Goal: Information Seeking & Learning: Learn about a topic

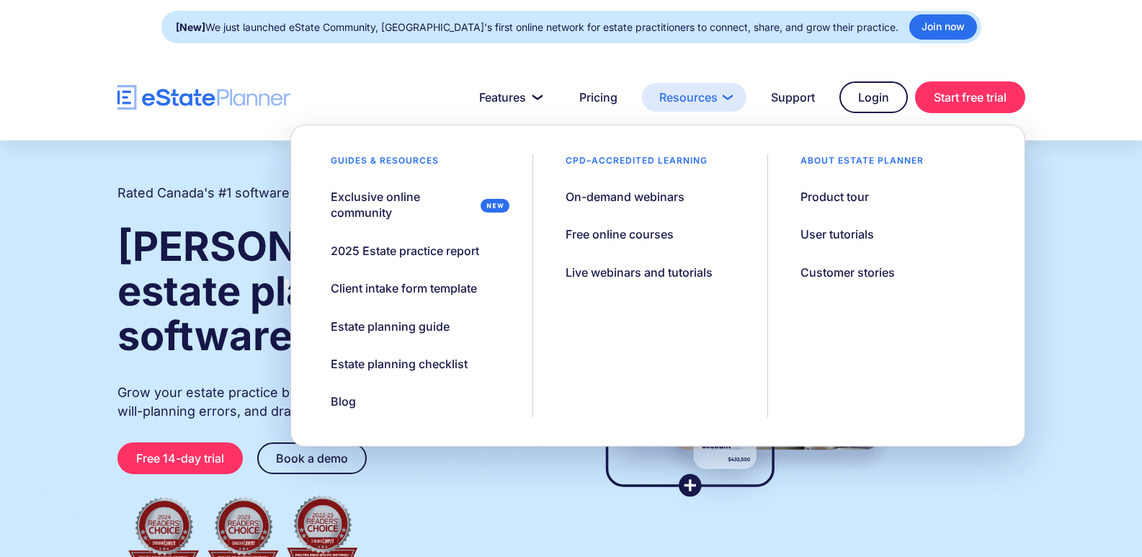
click at [698, 97] on link "Resources" at bounding box center [694, 97] width 104 height 29
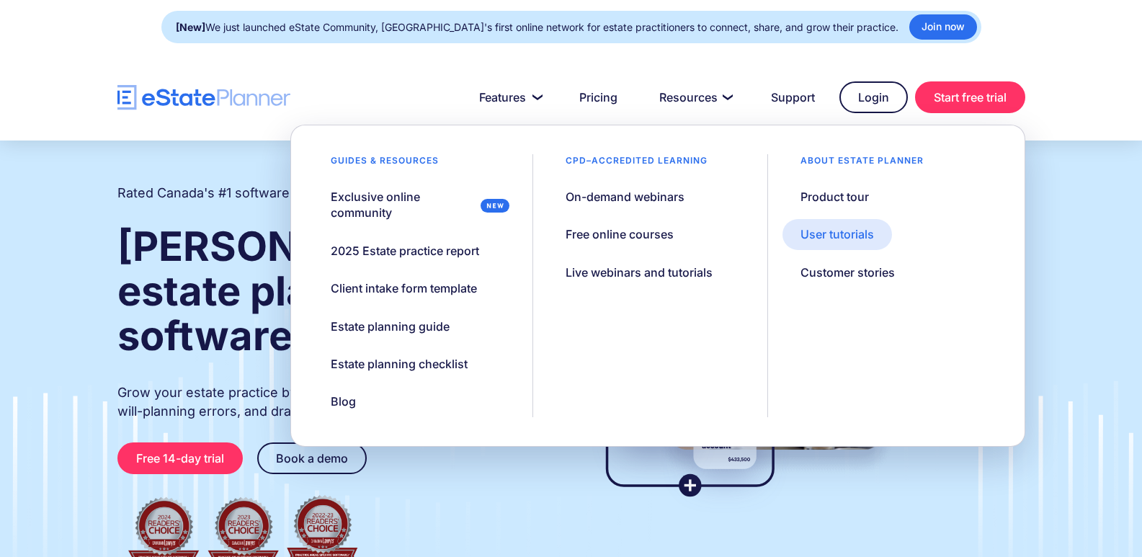
click at [839, 236] on div "User tutorials" at bounding box center [838, 234] width 74 height 16
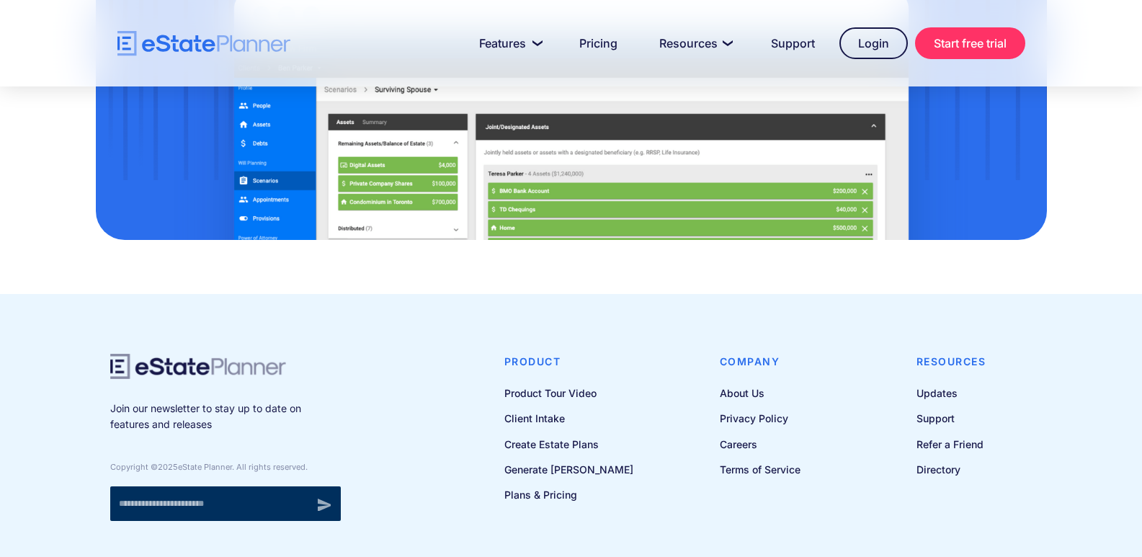
scroll to position [1513, 0]
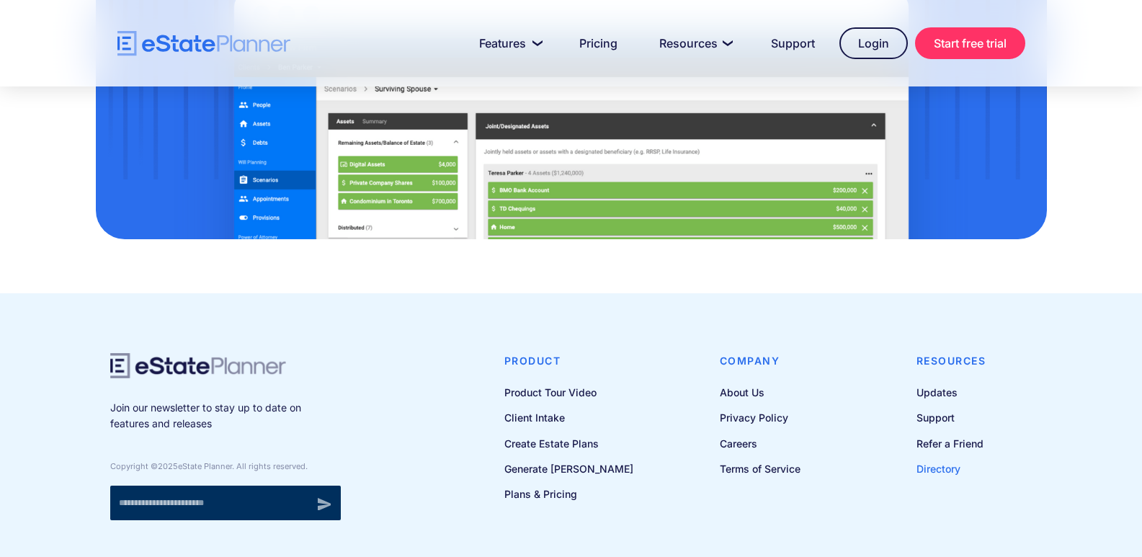
click at [935, 468] on link "Directory" at bounding box center [952, 469] width 70 height 18
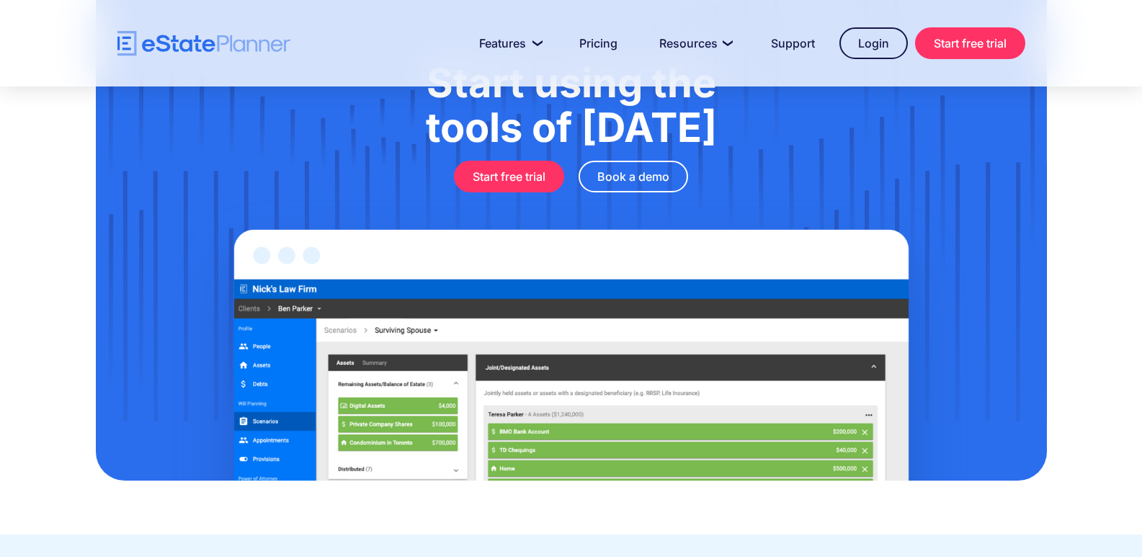
scroll to position [1272, 0]
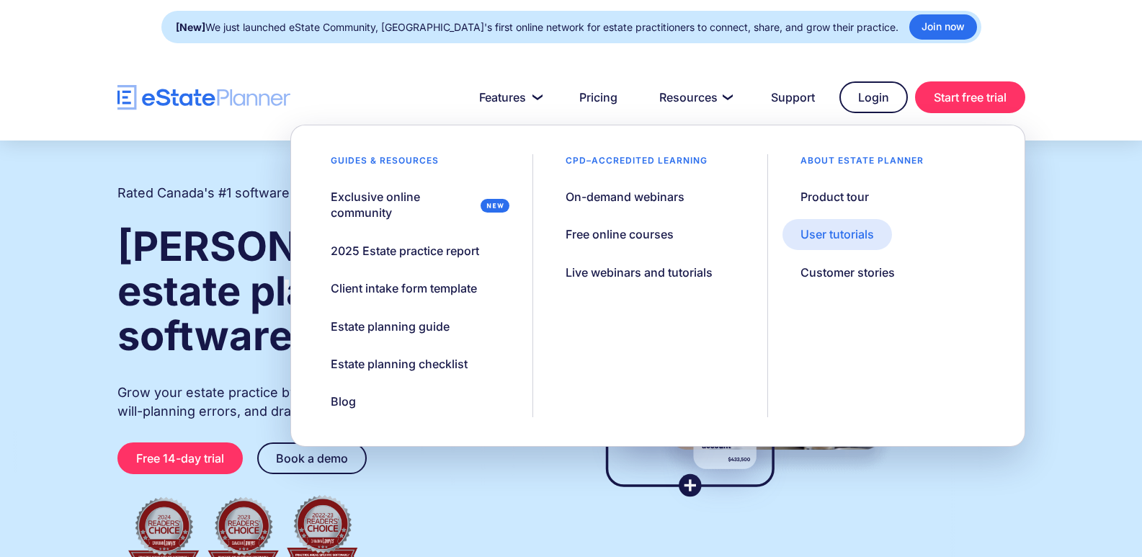
click at [844, 236] on div "User tutorials" at bounding box center [838, 234] width 74 height 16
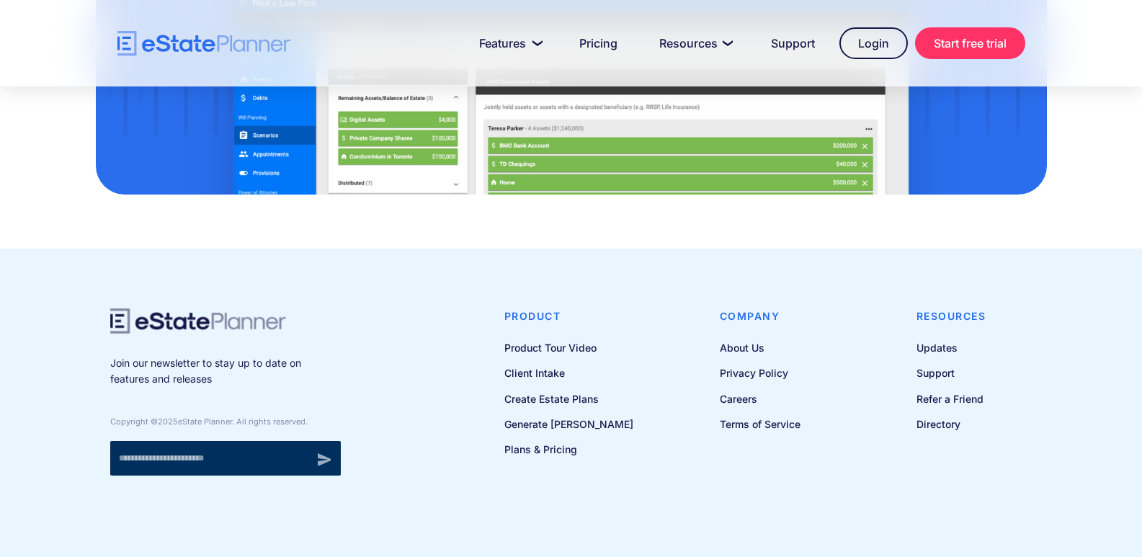
scroll to position [1560, 0]
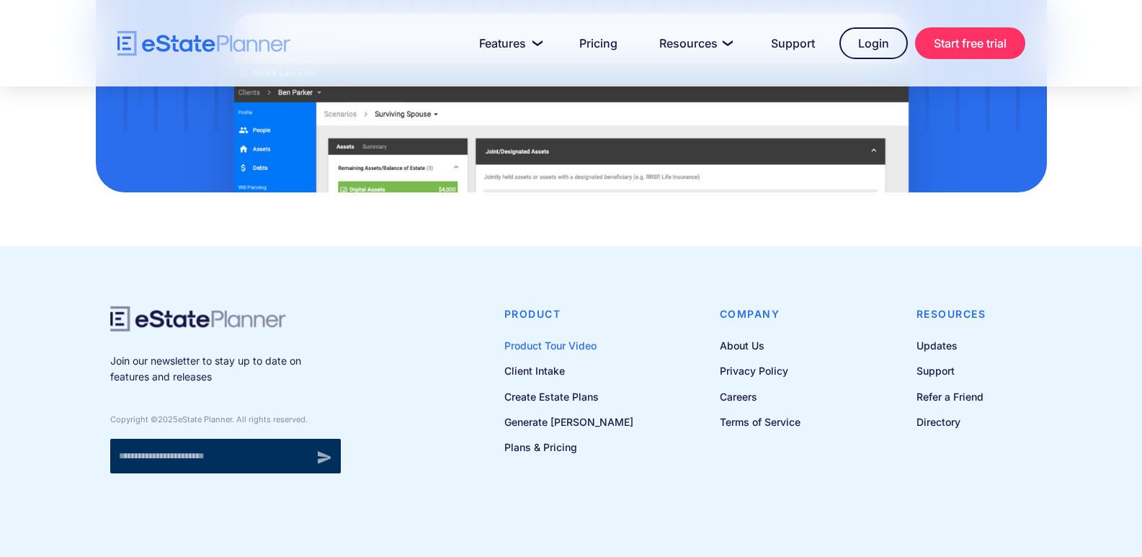
click at [543, 345] on link "Product Tour Video" at bounding box center [568, 346] width 129 height 18
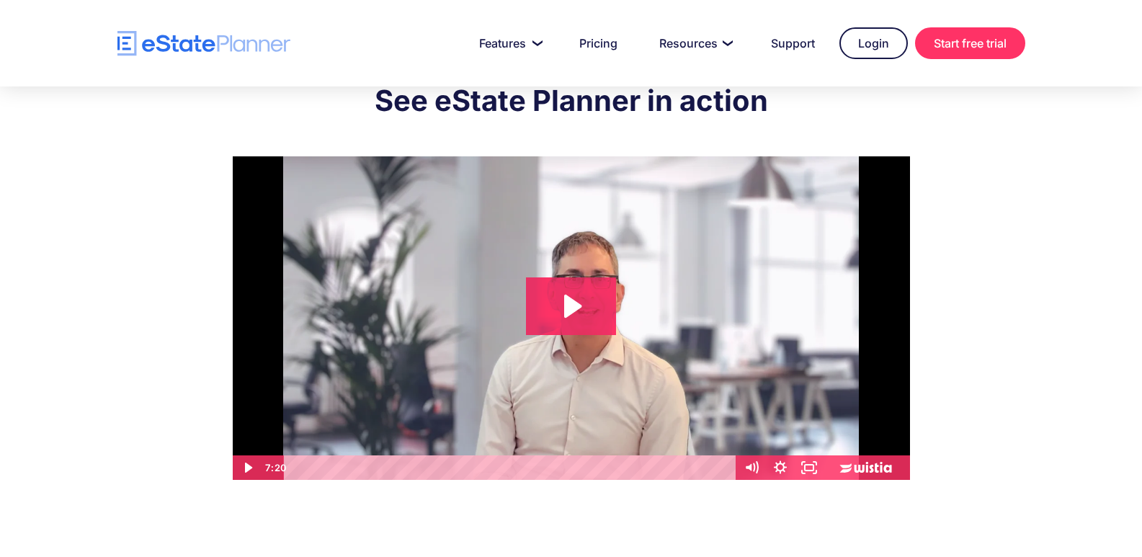
scroll to position [72, 0]
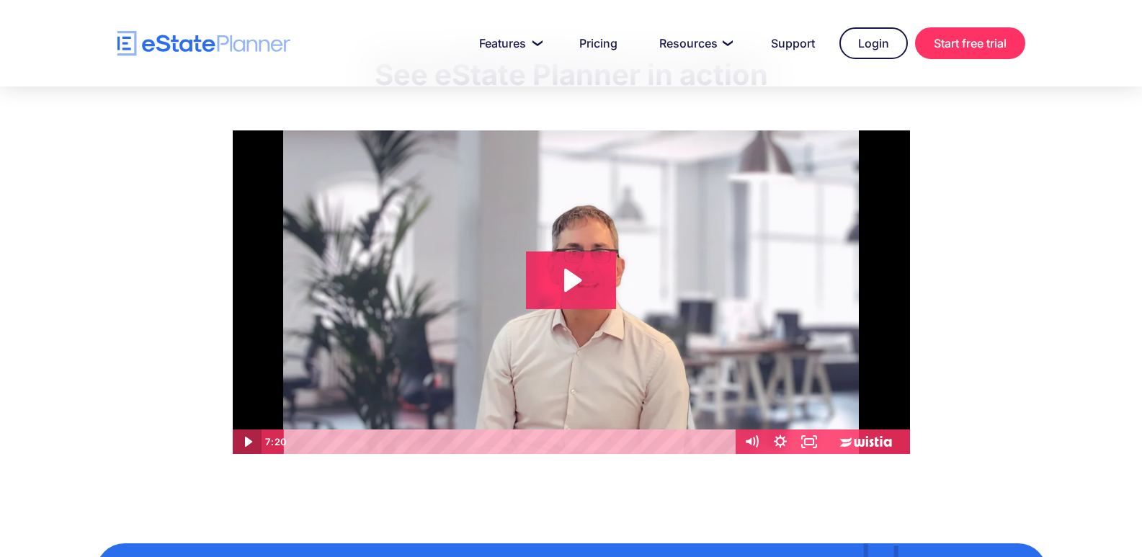
click at [246, 436] on icon "Play Video" at bounding box center [247, 442] width 29 height 25
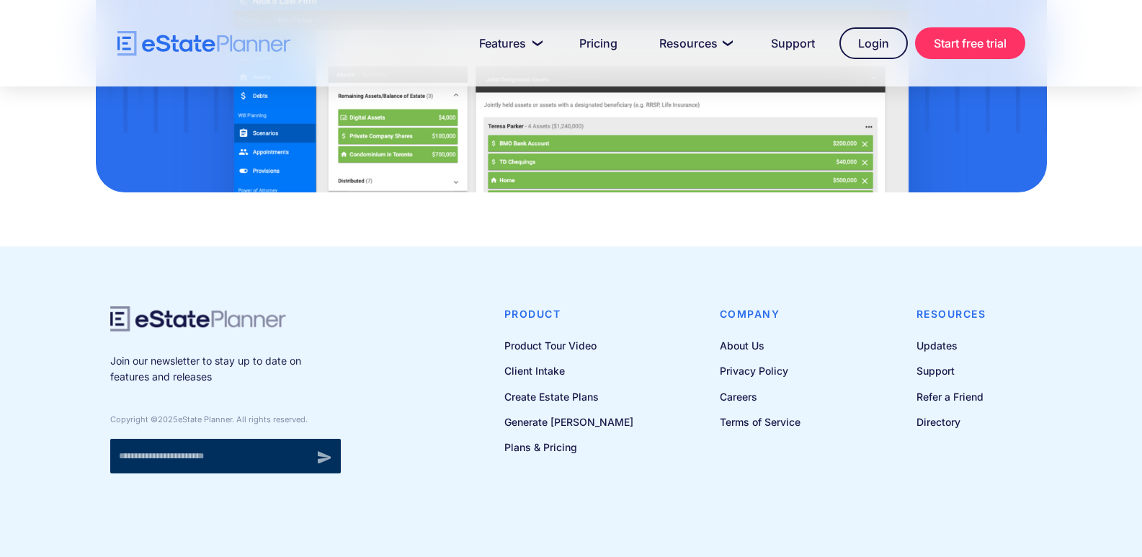
scroll to position [1560, 0]
click at [530, 368] on link "Client Intake" at bounding box center [568, 371] width 129 height 18
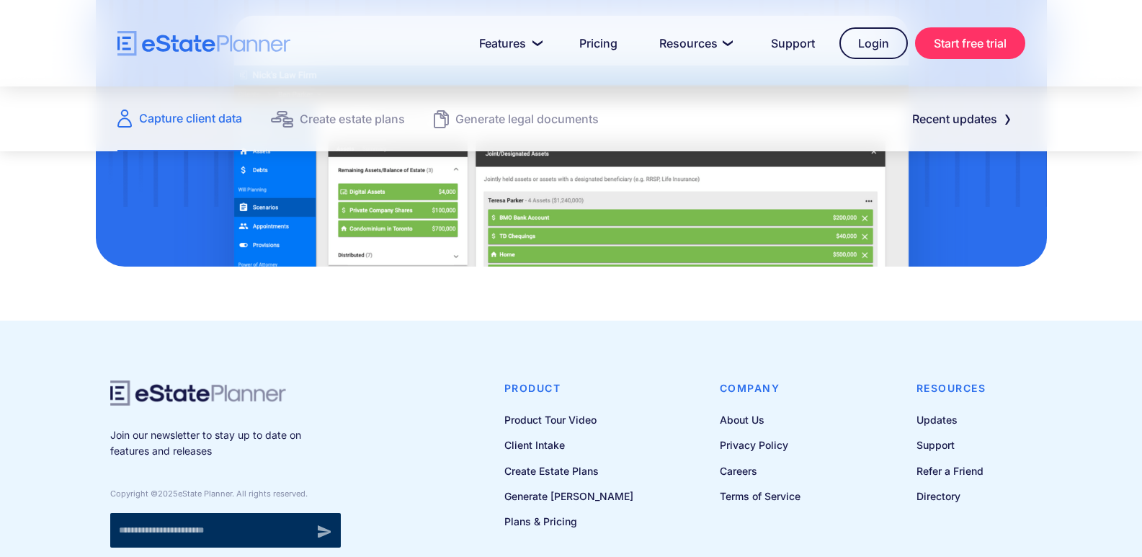
scroll to position [2018, 0]
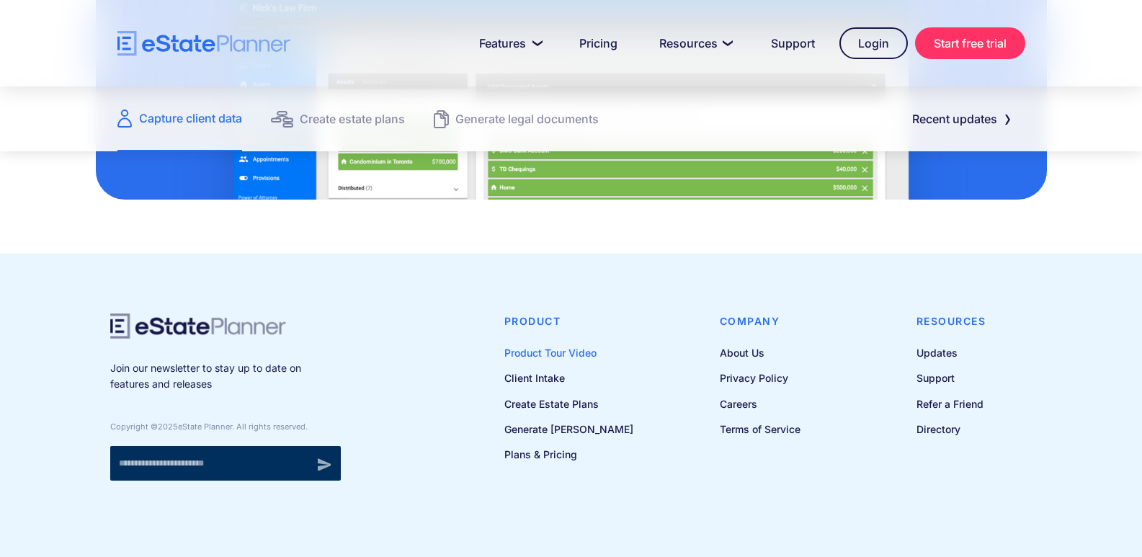
click at [546, 353] on link "Product Tour Video" at bounding box center [568, 353] width 129 height 18
click at [948, 433] on link "Directory" at bounding box center [952, 429] width 70 height 18
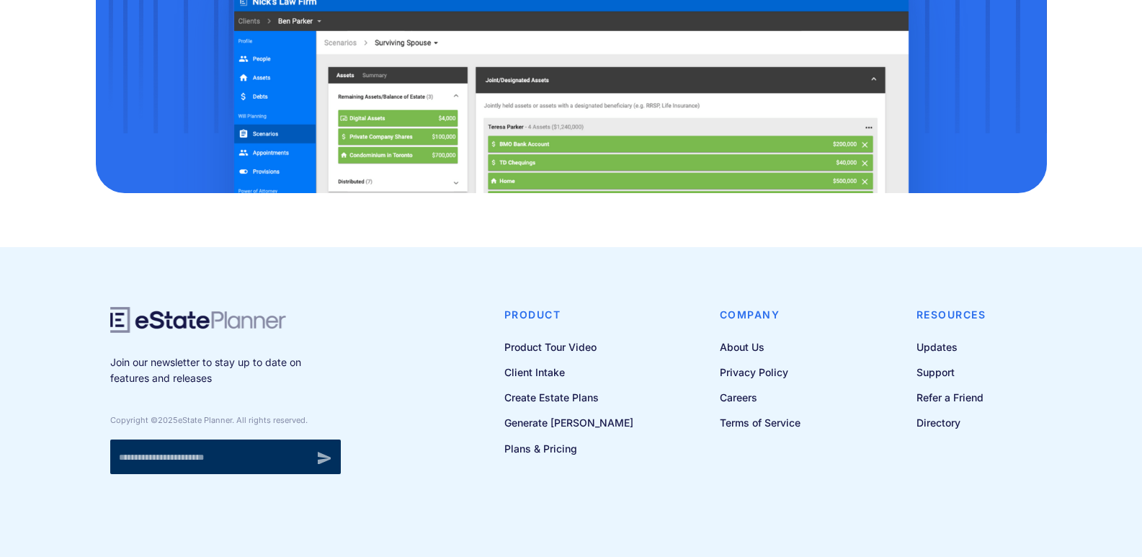
scroll to position [944, 0]
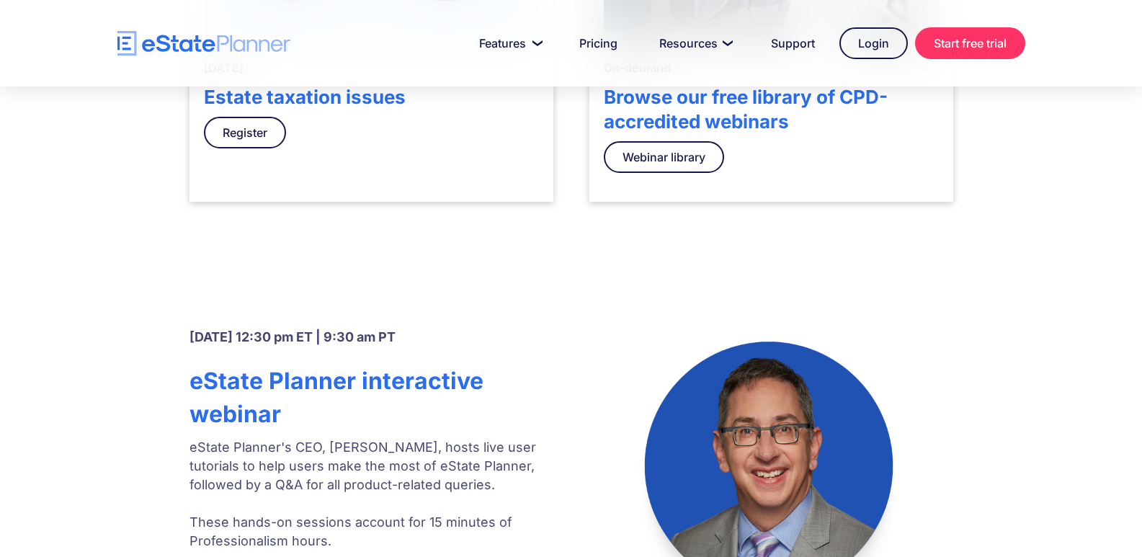
scroll to position [712, 0]
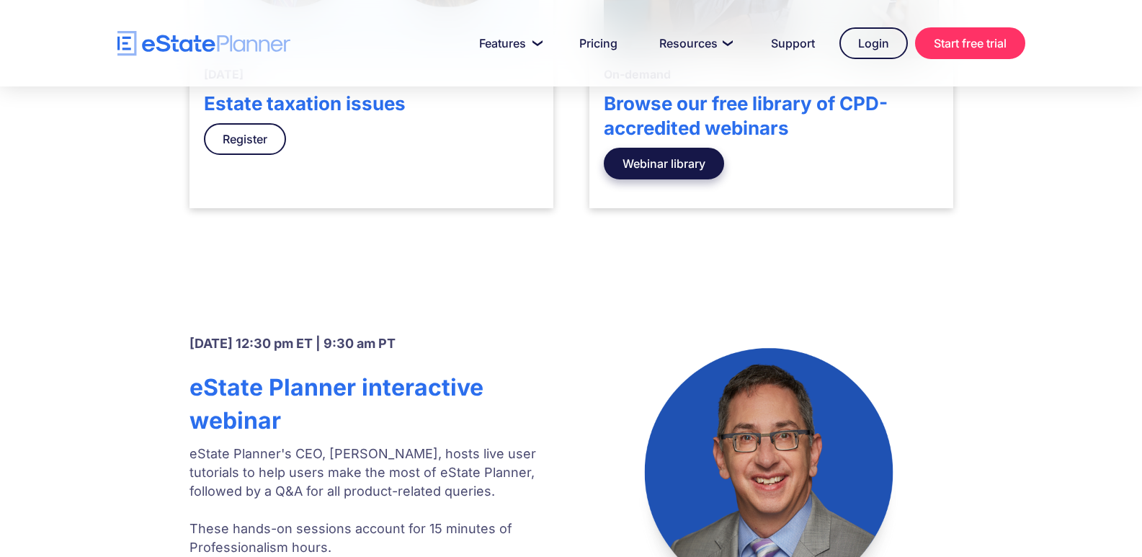
click at [642, 163] on link "Webinar library" at bounding box center [664, 164] width 120 height 32
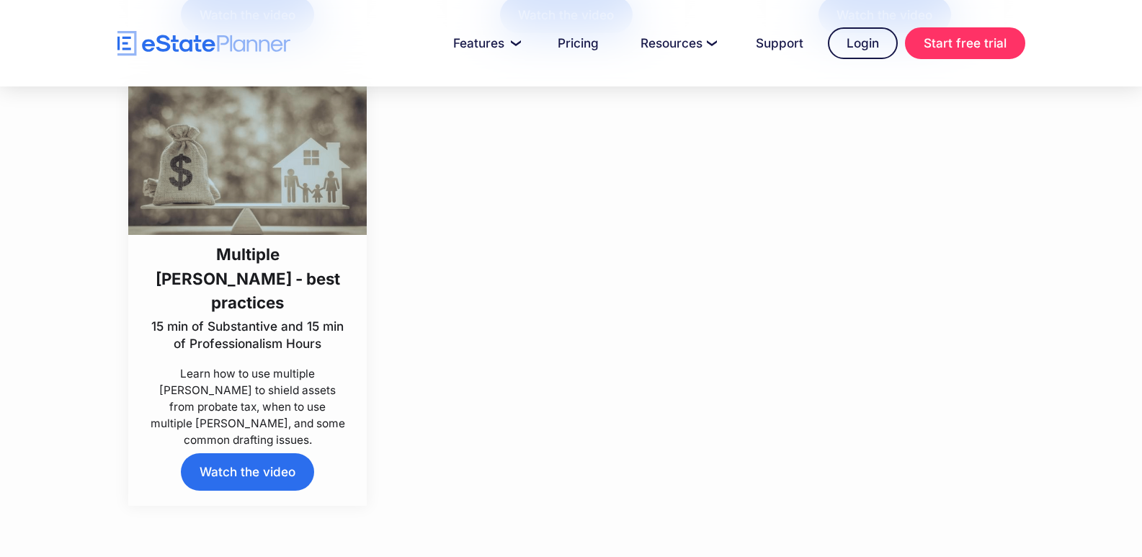
scroll to position [7855, 0]
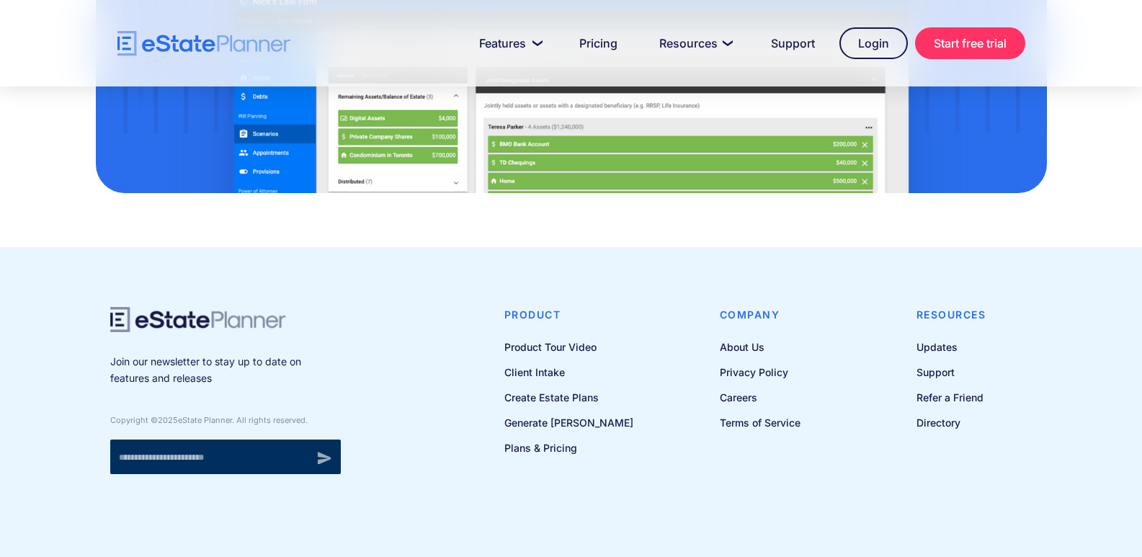
scroll to position [1739, 0]
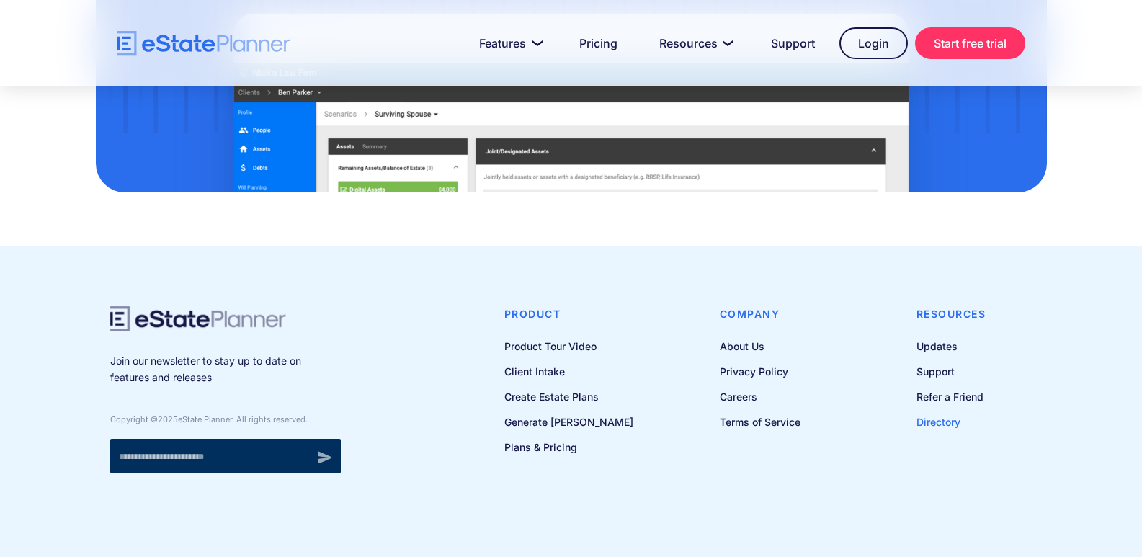
click at [938, 422] on link "Directory" at bounding box center [952, 422] width 70 height 18
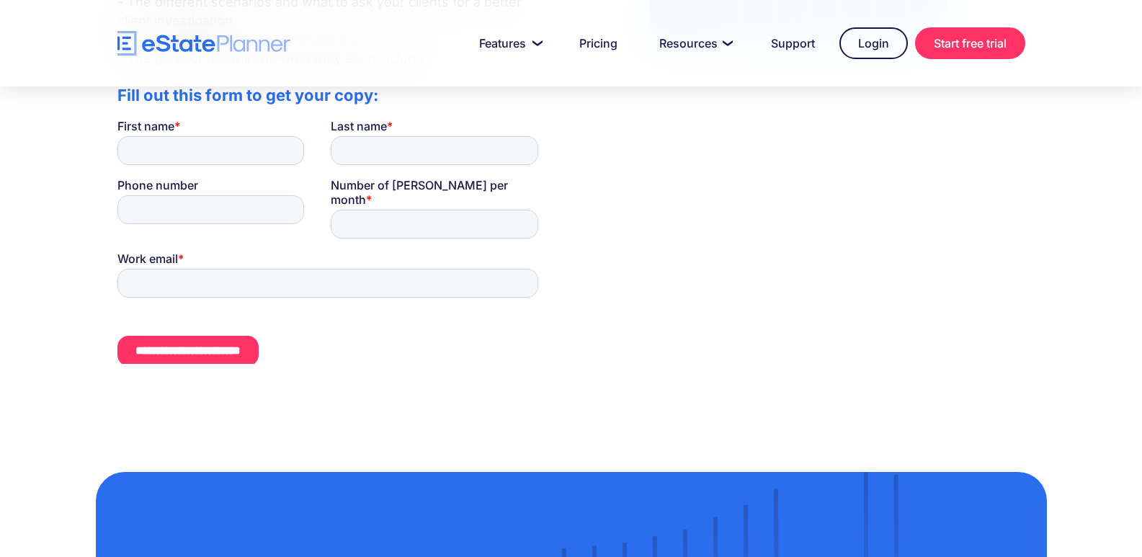
scroll to position [504, 0]
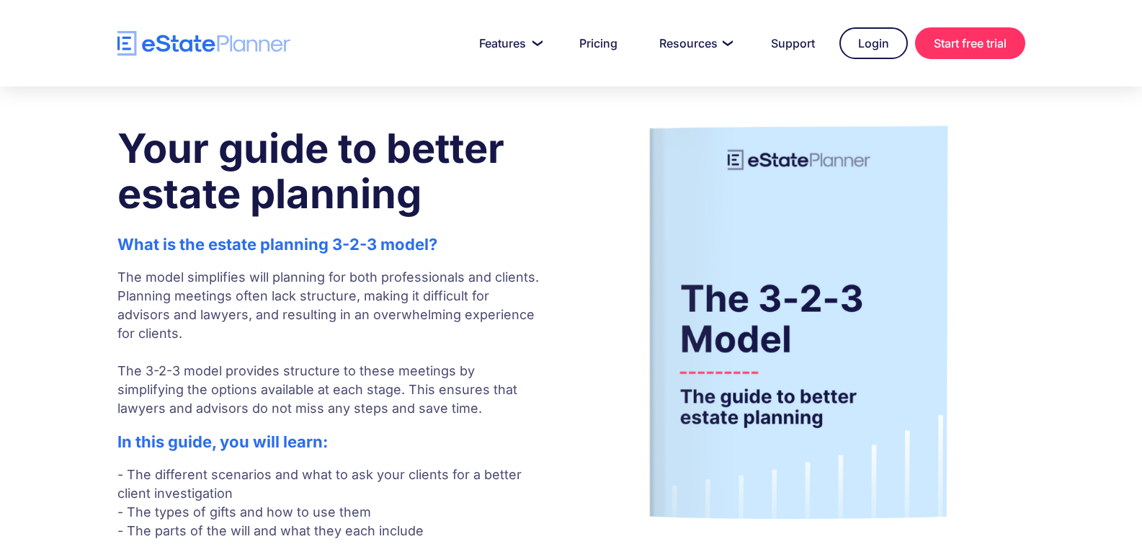
scroll to position [101, 0]
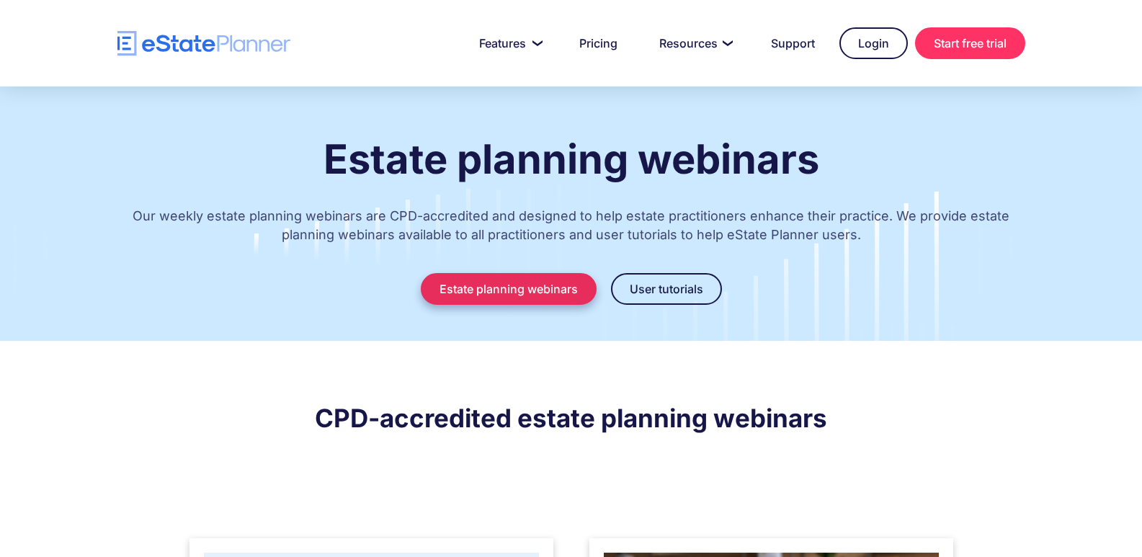
click at [488, 290] on link "Estate planning webinars" at bounding box center [509, 289] width 176 height 32
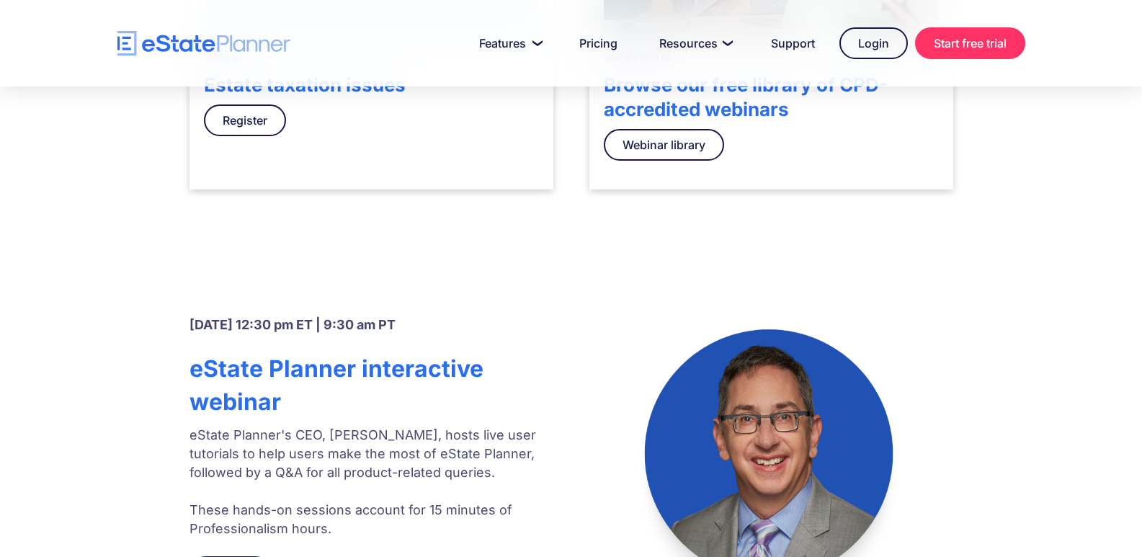
scroll to position [773, 0]
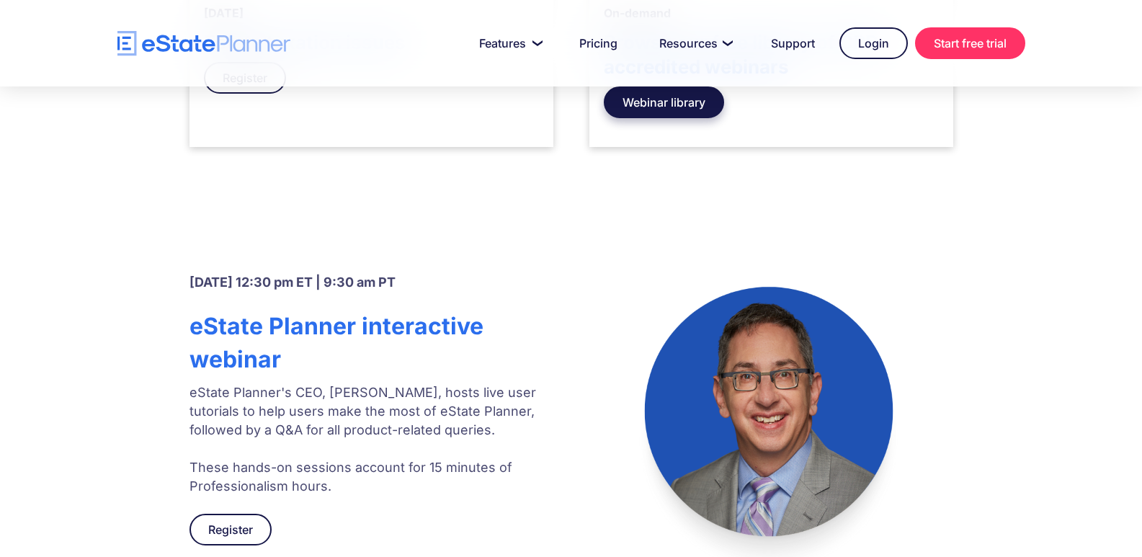
click at [654, 105] on link "Webinar library" at bounding box center [664, 102] width 120 height 32
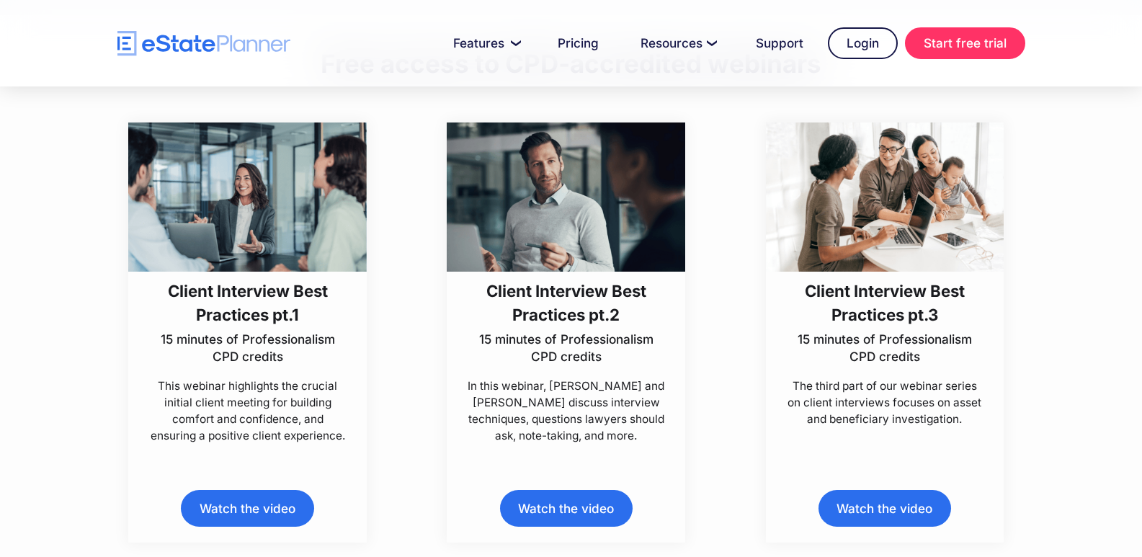
scroll to position [360, 0]
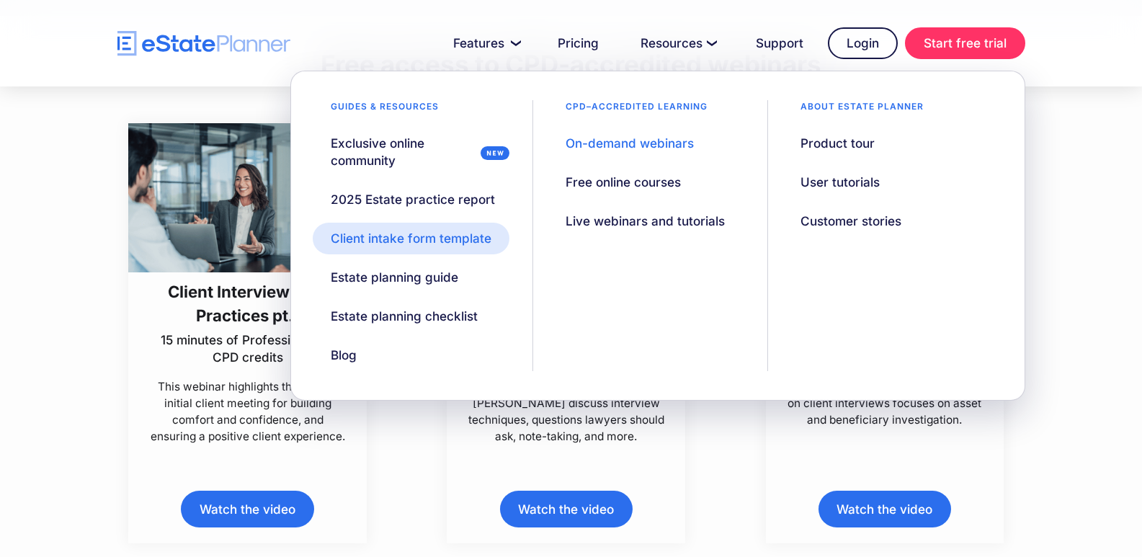
click at [388, 239] on div "Client intake form template" at bounding box center [411, 238] width 161 height 17
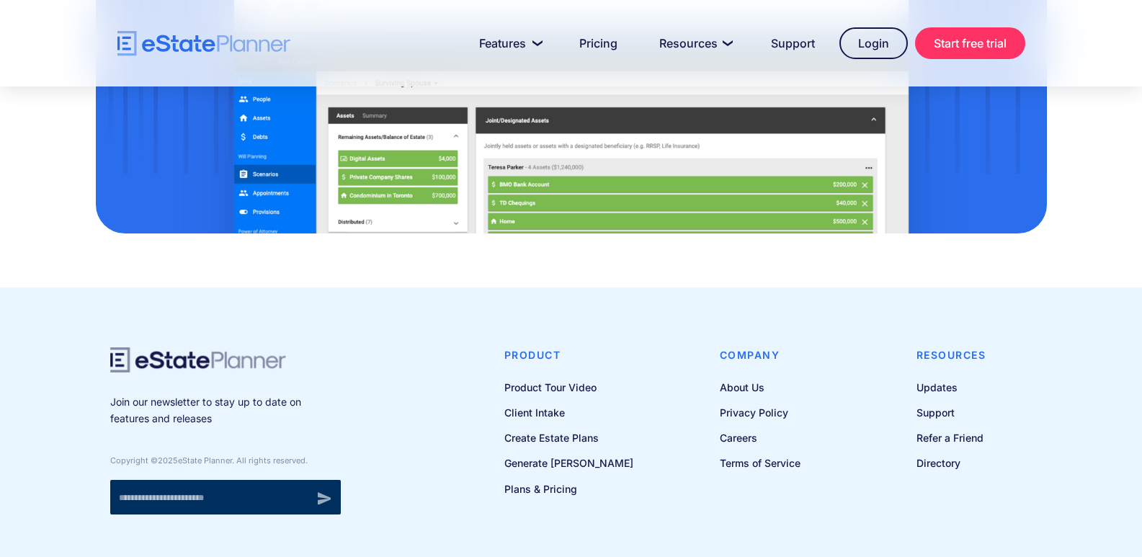
scroll to position [948, 0]
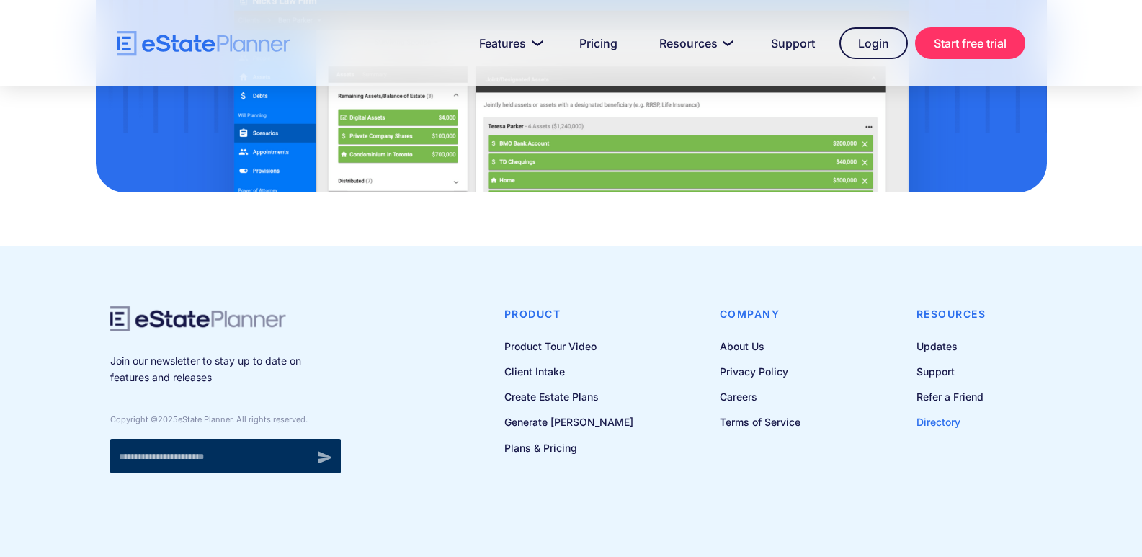
click at [942, 417] on link "Directory" at bounding box center [952, 422] width 70 height 18
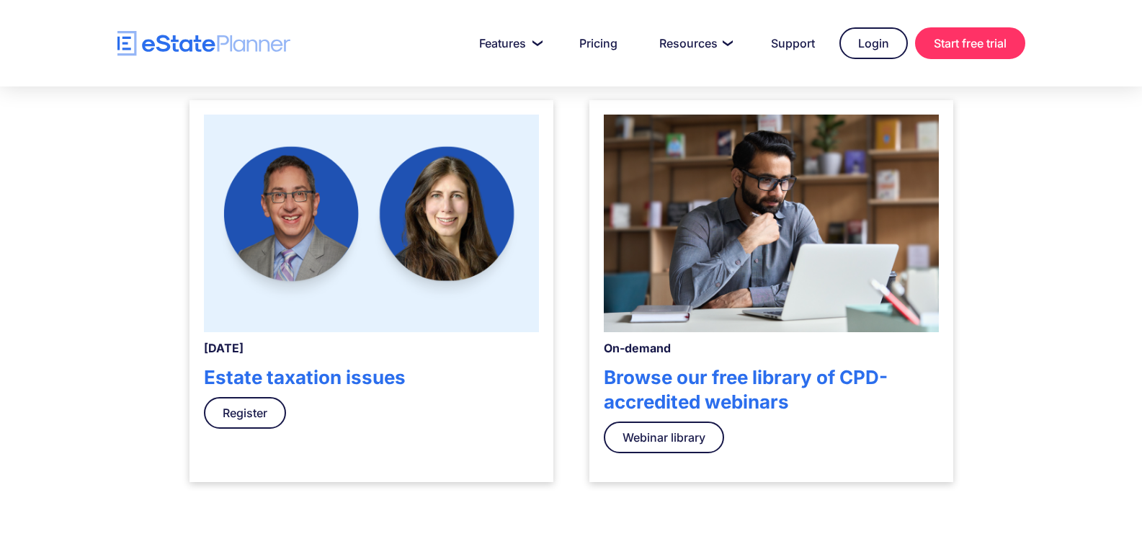
scroll to position [432, 0]
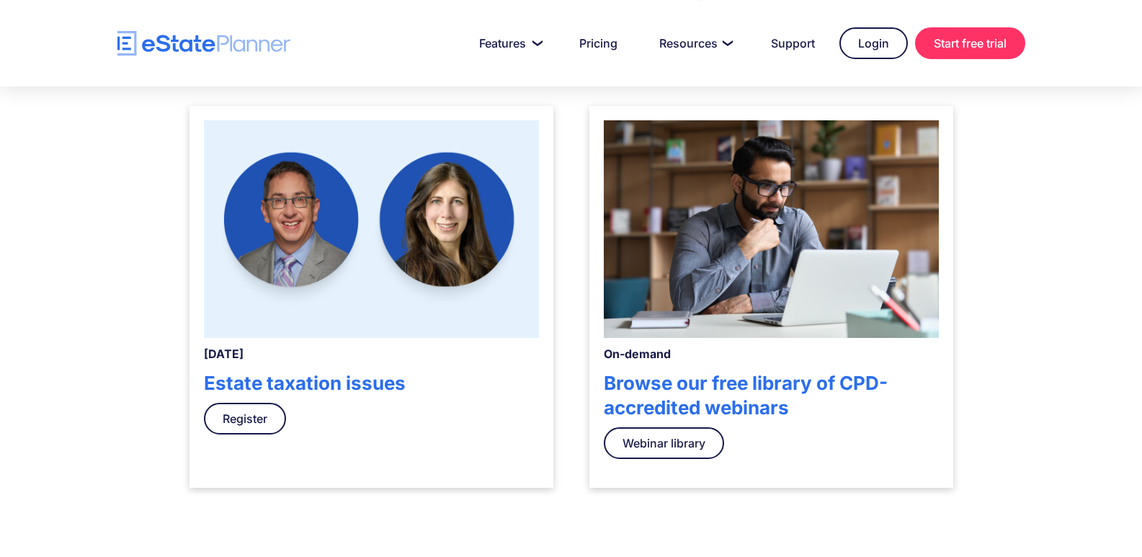
click at [688, 395] on h4 "Browse our free library of CPD-accredited webinars" at bounding box center [771, 395] width 335 height 49
click at [669, 440] on link "Webinar library" at bounding box center [664, 443] width 120 height 32
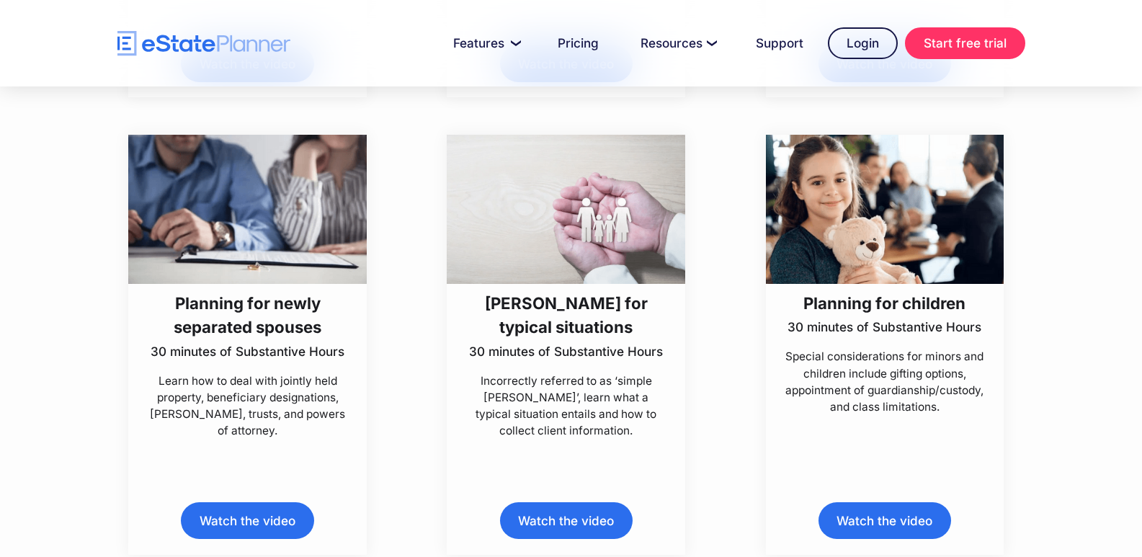
scroll to position [7207, 0]
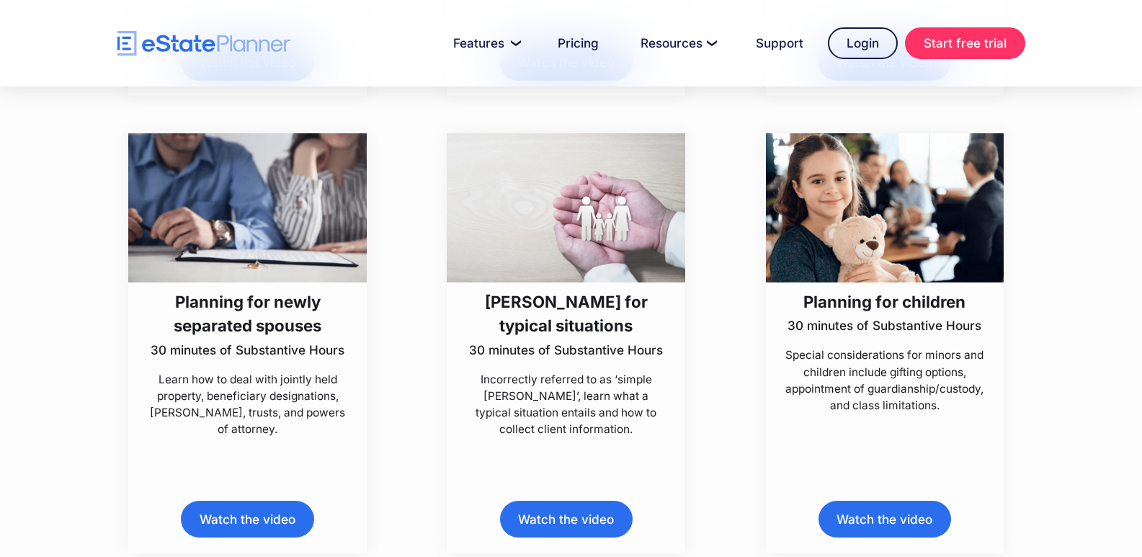
click at [545, 525] on link "Watch the video" at bounding box center [566, 519] width 133 height 37
